Goal: Transaction & Acquisition: Purchase product/service

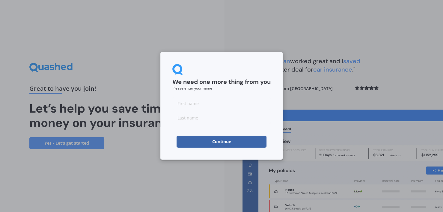
click at [198, 102] on input at bounding box center [221, 103] width 98 height 12
type input "[PERSON_NAME]"
click at [193, 117] on input at bounding box center [221, 118] width 98 height 12
type input "[PERSON_NAME]"
click at [214, 140] on button "Continue" at bounding box center [221, 142] width 90 height 12
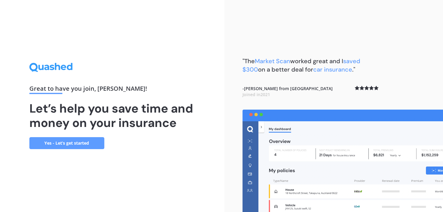
click at [58, 142] on link "Yes - Let’s get started" at bounding box center [66, 143] width 75 height 12
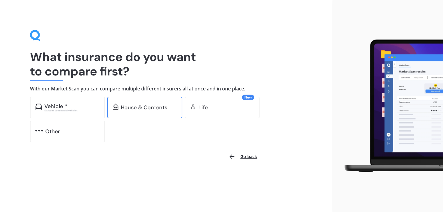
click at [140, 109] on div "House & Contents" at bounding box center [144, 108] width 46 height 6
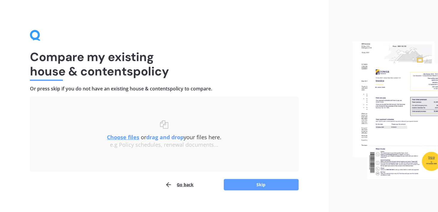
click at [127, 138] on u "Choose files" at bounding box center [123, 137] width 32 height 7
click at [180, 184] on button "Go back" at bounding box center [179, 185] width 29 height 12
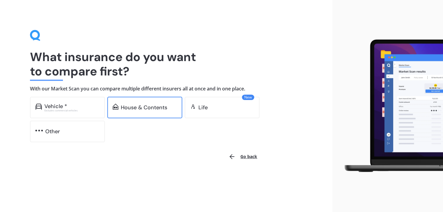
click at [129, 110] on div "House & Contents" at bounding box center [144, 108] width 46 height 6
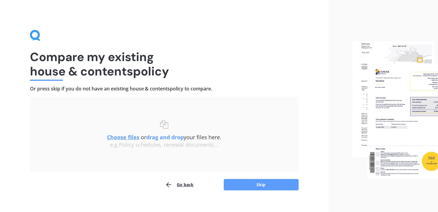
click at [127, 135] on u "Choose files" at bounding box center [123, 137] width 32 height 7
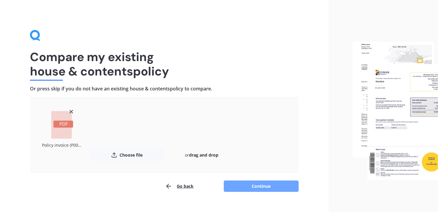
click at [267, 187] on button "Continue" at bounding box center [261, 186] width 75 height 11
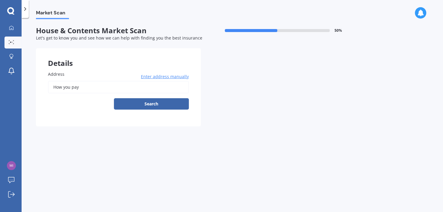
click at [63, 76] on span "Address" at bounding box center [56, 74] width 16 height 6
click at [63, 81] on input "How you pay" at bounding box center [118, 87] width 141 height 13
click at [69, 76] on label "Address" at bounding box center [117, 74] width 138 height 6
click at [69, 81] on input "How you pay" at bounding box center [118, 87] width 141 height 13
click at [56, 61] on div "Details" at bounding box center [118, 57] width 165 height 18
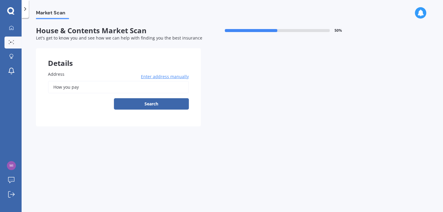
click at [155, 76] on span "Enter address manually" at bounding box center [165, 77] width 48 height 6
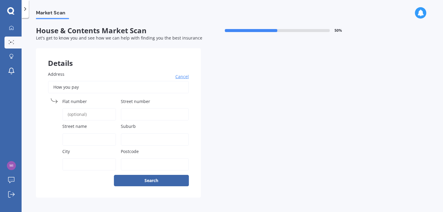
click at [79, 115] on input "Flat number" at bounding box center [89, 114] width 54 height 13
type input "a"
type input "2"
click at [86, 137] on input "Street name" at bounding box center [89, 139] width 54 height 13
type input "zANDE TERrace"
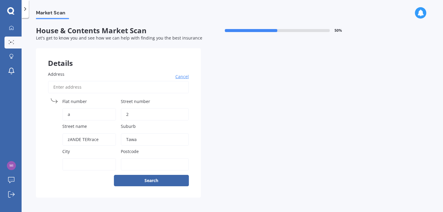
type input "Tawa"
type input "[GEOGRAPHIC_DATA]"
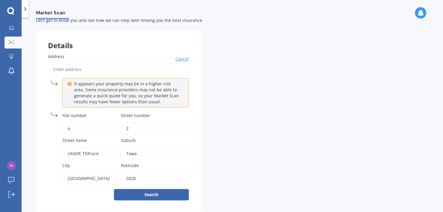
scroll to position [30, 0]
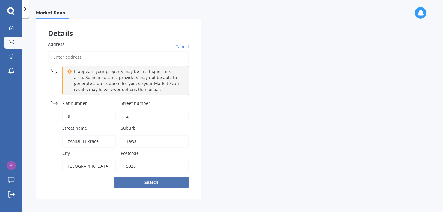
type input "5028"
click at [156, 180] on button "Search" at bounding box center [151, 182] width 75 height 11
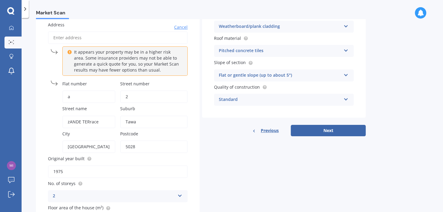
scroll to position [90, 0]
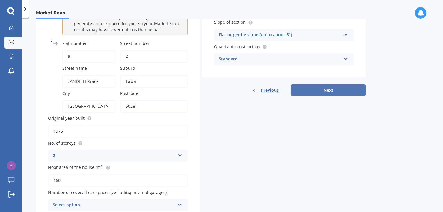
click at [326, 90] on button "Next" at bounding box center [327, 89] width 75 height 11
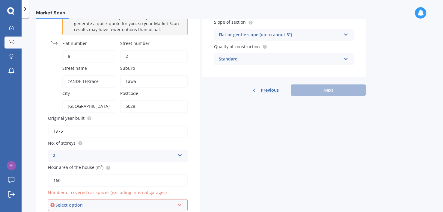
scroll to position [116, 0]
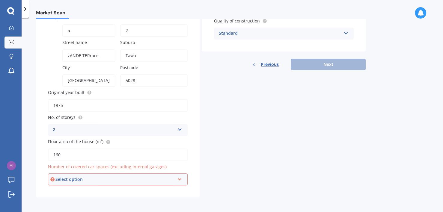
click at [177, 176] on icon at bounding box center [179, 178] width 5 height 4
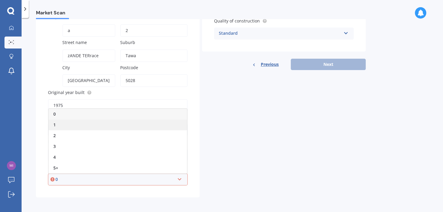
click at [60, 121] on div "1" at bounding box center [118, 124] width 138 height 11
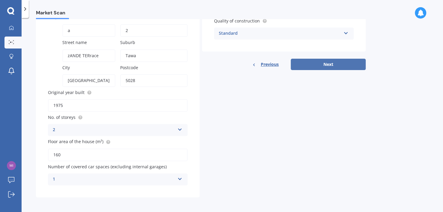
click at [335, 64] on button "Next" at bounding box center [327, 64] width 75 height 11
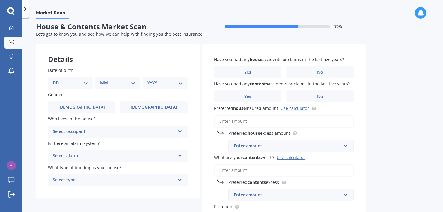
scroll to position [0, 0]
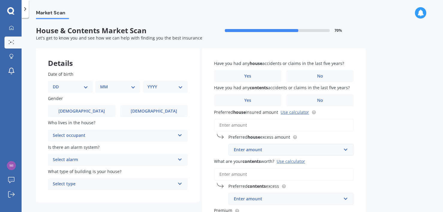
click at [86, 86] on select "DD 01 02 03 04 05 06 07 08 09 10 11 12 13 14 15 16 17 18 19 20 21 22 23 24 25 2…" at bounding box center [70, 87] width 35 height 7
select select "21"
click at [57, 84] on select "DD 01 02 03 04 05 06 07 08 09 10 11 12 13 14 15 16 17 18 19 20 21 22 23 24 25 2…" at bounding box center [70, 87] width 35 height 7
click at [113, 90] on select "MM 01 02 03 04 05 06 07 08 09 10 11 12" at bounding box center [118, 87] width 33 height 7
select select "11"
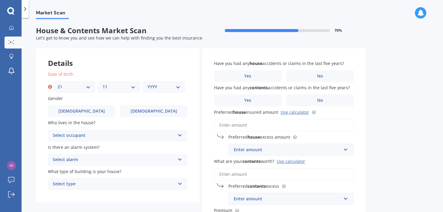
click at [102, 84] on select "MM 01 02 03 04 05 06 07 08 09 10 11 12" at bounding box center [118, 87] width 33 height 7
click at [157, 84] on select "YYYY 2009 2008 2007 2006 2005 2004 2003 2002 2001 2000 1999 1998 1997 1996 1995…" at bounding box center [163, 87] width 33 height 7
select select "1962"
click at [147, 84] on select "YYYY 2009 2008 2007 2006 2005 2004 2003 2002 2001 2000 1999 1998 1997 1996 1995…" at bounding box center [163, 87] width 33 height 7
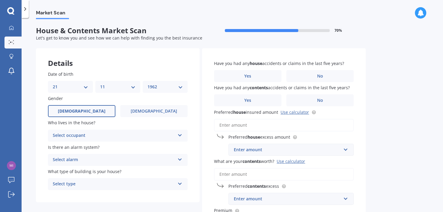
click at [83, 110] on span "[DEMOGRAPHIC_DATA]" at bounding box center [82, 111] width 48 height 5
click at [0, 0] on input "[DEMOGRAPHIC_DATA]" at bounding box center [0, 0] width 0 height 0
click at [91, 136] on div "Select occupant" at bounding box center [114, 135] width 122 height 7
click at [67, 146] on div "Owner" at bounding box center [117, 147] width 139 height 11
click at [96, 159] on div "Select alarm" at bounding box center [114, 159] width 122 height 7
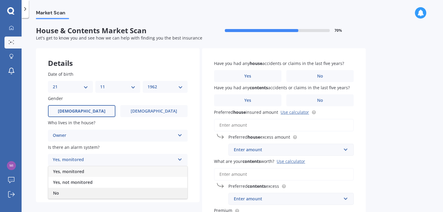
click at [63, 191] on div "No" at bounding box center [117, 193] width 139 height 11
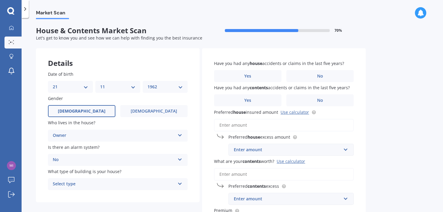
click at [84, 185] on div "Select type" at bounding box center [114, 184] width 122 height 7
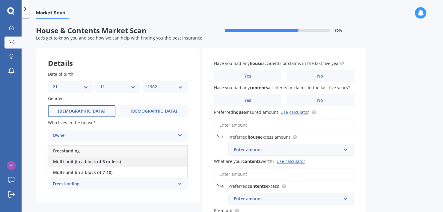
click at [107, 162] on span "Multi-unit (in a block of 6 or less)" at bounding box center [87, 162] width 68 height 6
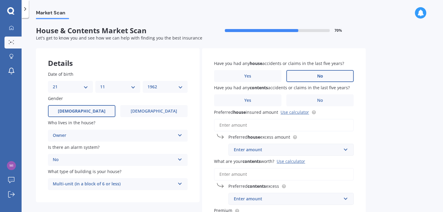
click at [317, 74] on span "No" at bounding box center [320, 76] width 6 height 5
click at [0, 0] on input "No" at bounding box center [0, 0] width 0 height 0
click at [318, 99] on span "No" at bounding box center [320, 100] width 6 height 5
click at [0, 0] on input "No" at bounding box center [0, 0] width 0 height 0
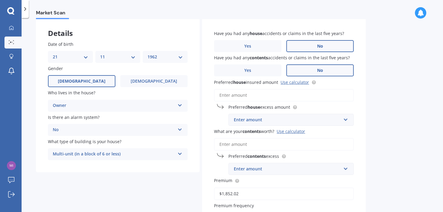
click at [249, 95] on input "Preferred house insured amount Use calculator" at bounding box center [284, 95] width 140 height 13
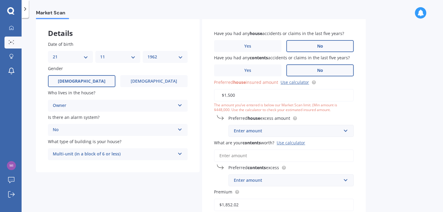
drag, startPoint x: 244, startPoint y: 93, endPoint x: 212, endPoint y: 93, distance: 32.0
click at [212, 93] on div "Have you had any house accidents or claims in the last five years? Yes No Have …" at bounding box center [284, 145] width 164 height 254
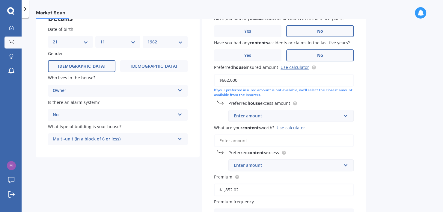
scroll to position [60, 0]
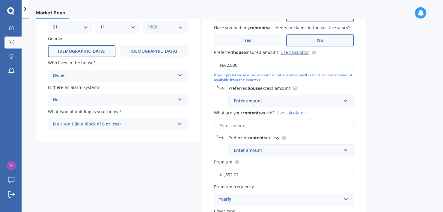
type input "$662,000"
click at [279, 100] on div "Enter amount" at bounding box center [287, 101] width 107 height 7
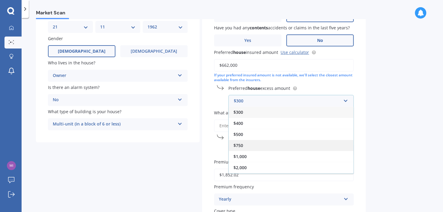
click at [249, 144] on div "$750" at bounding box center [290, 145] width 125 height 11
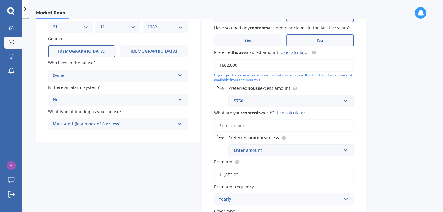
click at [258, 128] on input "What are your contents worth? Use calculator" at bounding box center [284, 125] width 140 height 13
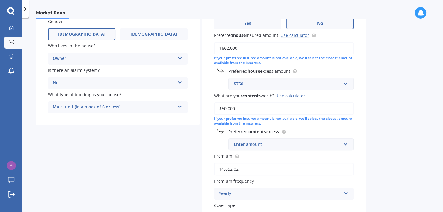
scroll to position [90, 0]
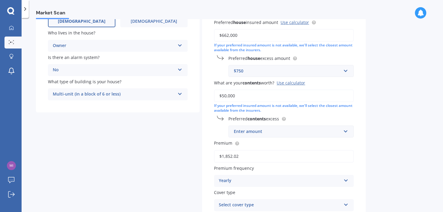
type input "$50,000"
click at [273, 134] on div "Enter amount" at bounding box center [287, 131] width 107 height 7
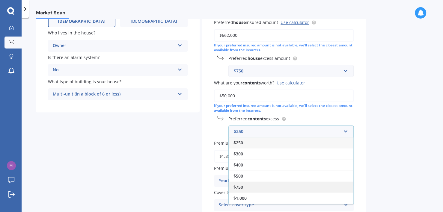
click at [245, 186] on div "$750" at bounding box center [290, 186] width 125 height 11
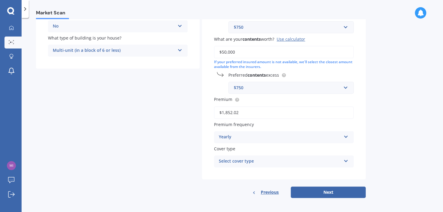
scroll to position [135, 0]
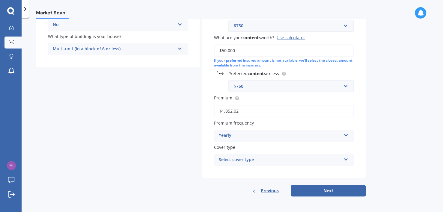
click at [287, 134] on div "Yearly" at bounding box center [280, 135] width 122 height 7
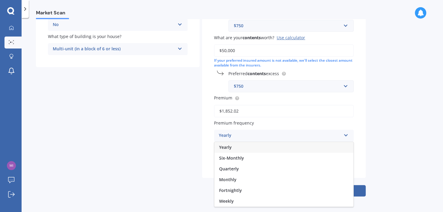
click at [287, 134] on div "Yearly" at bounding box center [280, 135] width 122 height 7
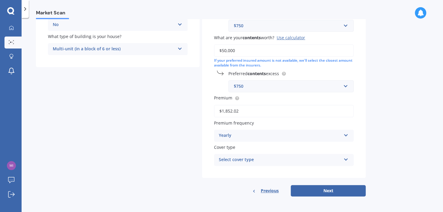
click at [307, 155] on div "Select cover type Home and Contents - Standard Home and Contents - Plus House a…" at bounding box center [284, 160] width 140 height 12
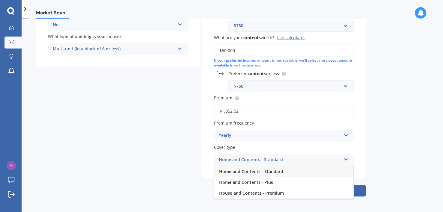
click at [297, 171] on div "Home and Contents - Standard" at bounding box center [283, 171] width 139 height 11
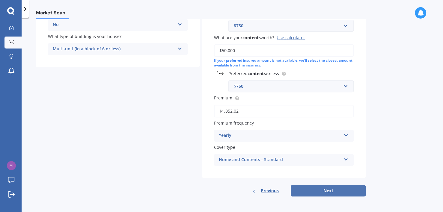
click at [340, 193] on button "Next" at bounding box center [327, 190] width 75 height 11
select select "21"
select select "11"
select select "1962"
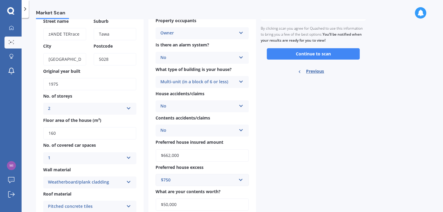
scroll to position [0, 0]
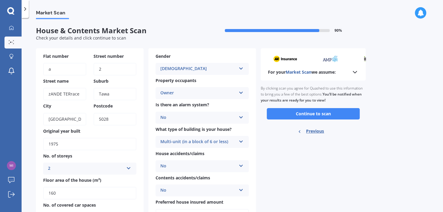
click at [355, 71] on icon at bounding box center [354, 72] width 7 height 7
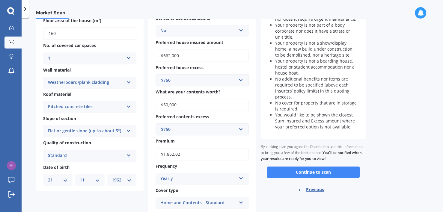
scroll to position [178, 0]
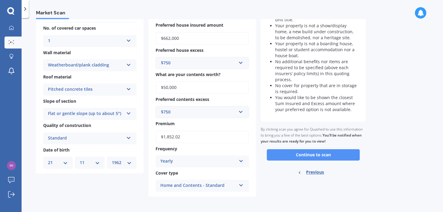
click at [330, 153] on button "Continue to scan" at bounding box center [313, 154] width 93 height 11
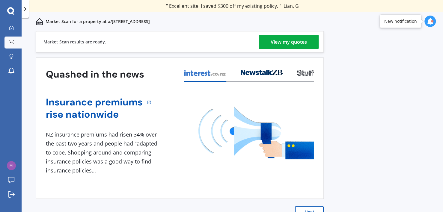
click at [294, 40] on div "View my quotes" at bounding box center [288, 42] width 36 height 14
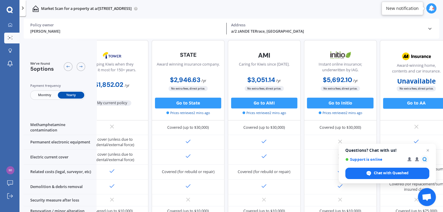
scroll to position [197, 0]
